Goal: Obtain resource: Obtain resource

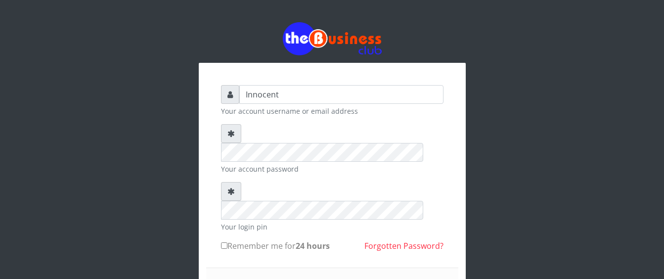
type input "Innocent"
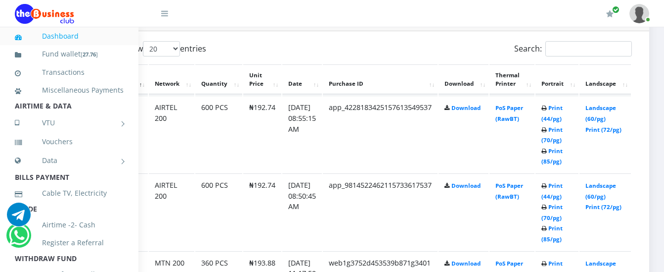
scroll to position [530, 63]
click at [600, 107] on link "Landscape (60/pg)" at bounding box center [601, 112] width 31 height 18
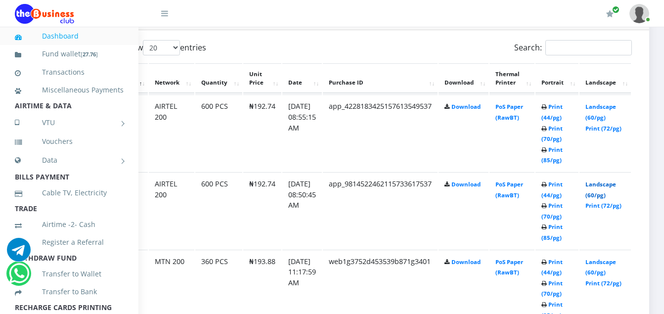
click at [609, 184] on link "Landscape (60/pg)" at bounding box center [601, 190] width 31 height 18
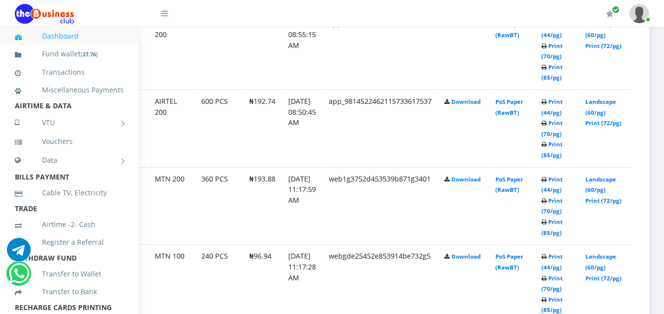
scroll to position [615, 63]
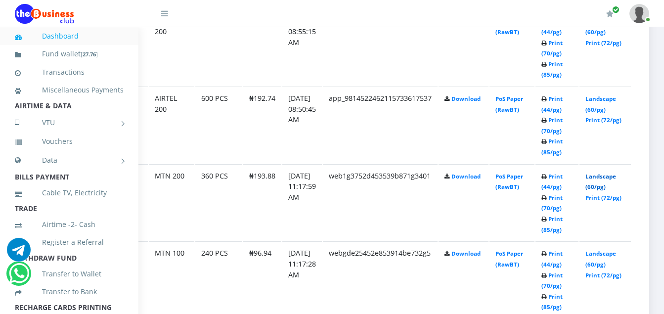
click at [604, 177] on link "Landscape (60/pg)" at bounding box center [601, 182] width 31 height 18
click at [599, 254] on link "Landscape (60/pg)" at bounding box center [601, 259] width 31 height 18
